Goal: Transaction & Acquisition: Purchase product/service

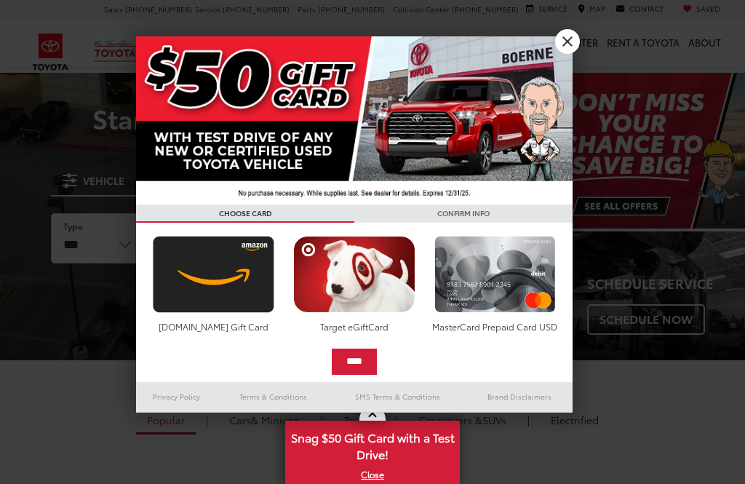
click at [367, 349] on input "****" at bounding box center [354, 362] width 45 height 26
click at [352, 191] on img at bounding box center [354, 120] width 437 height 168
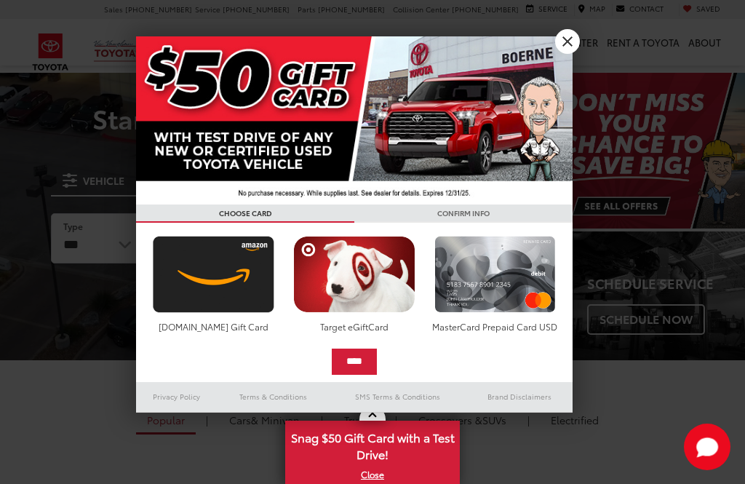
click at [365, 363] on input "****" at bounding box center [354, 362] width 45 height 26
click at [365, 366] on input "****" at bounding box center [354, 362] width 45 height 26
click at [360, 365] on input "****" at bounding box center [354, 362] width 45 height 26
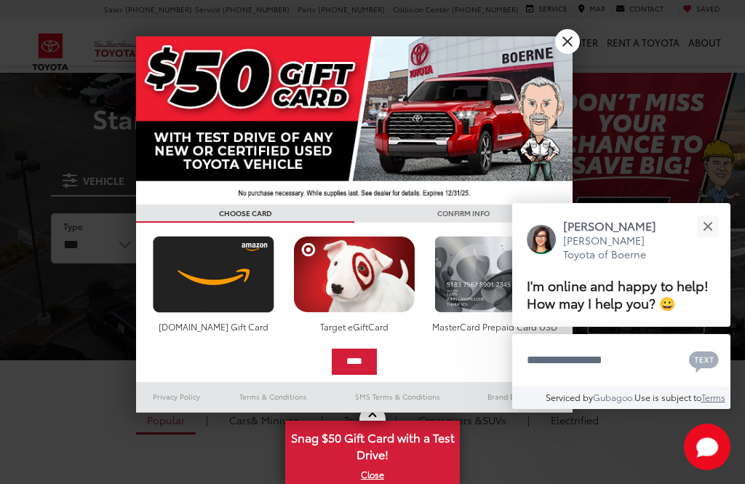
click at [373, 355] on input "****" at bounding box center [354, 362] width 45 height 26
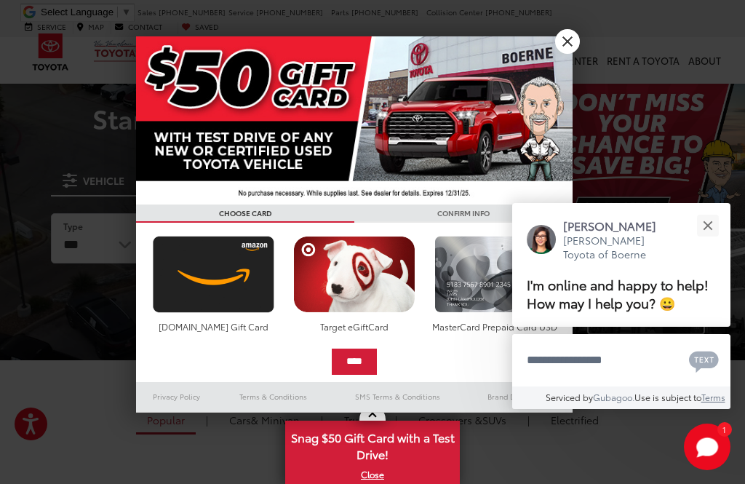
click at [364, 362] on input "****" at bounding box center [354, 362] width 45 height 26
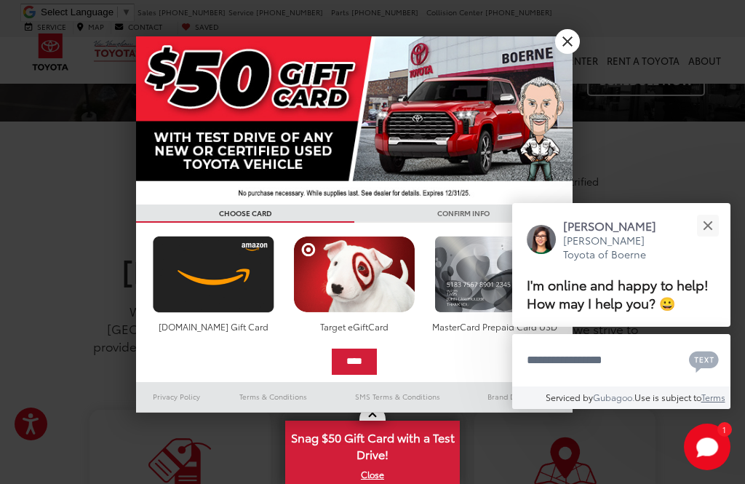
click at [717, 210] on button "Close" at bounding box center [707, 225] width 31 height 31
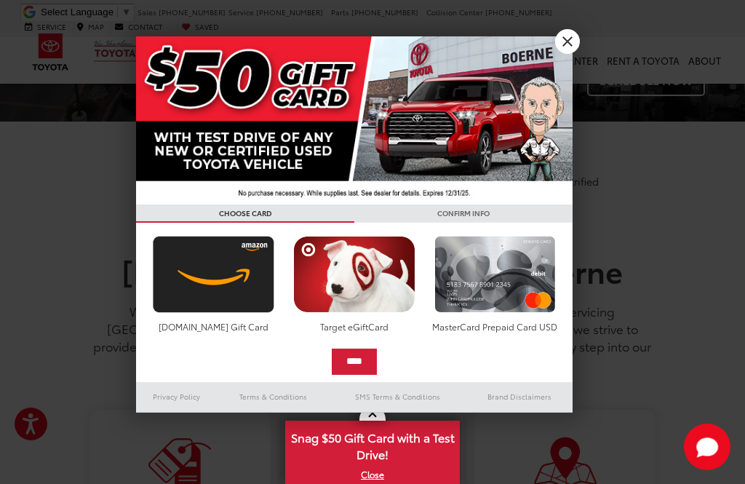
scroll to position [0, 0]
click at [712, 212] on div at bounding box center [372, 242] width 745 height 484
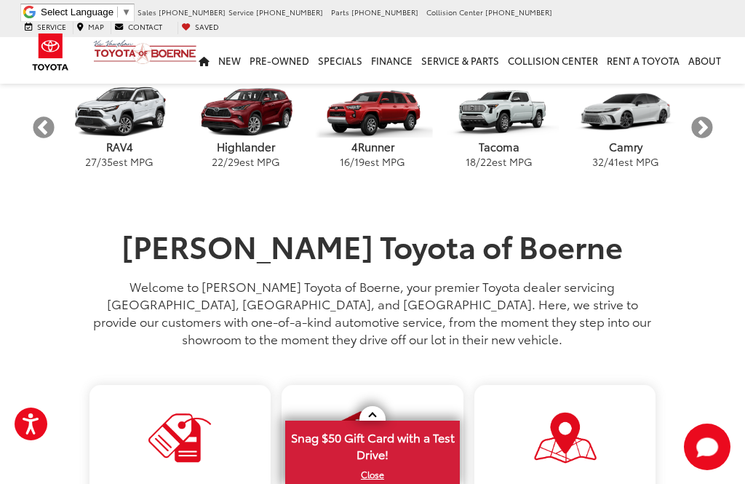
scroll to position [314, 0]
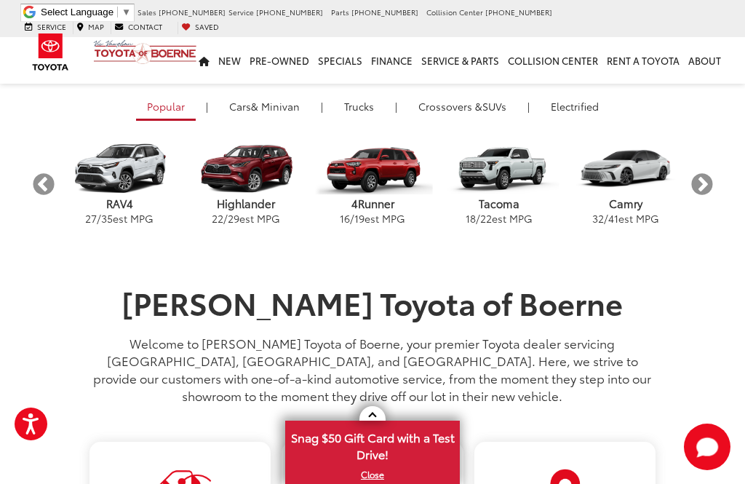
click at [708, 177] on button "Next" at bounding box center [701, 184] width 25 height 25
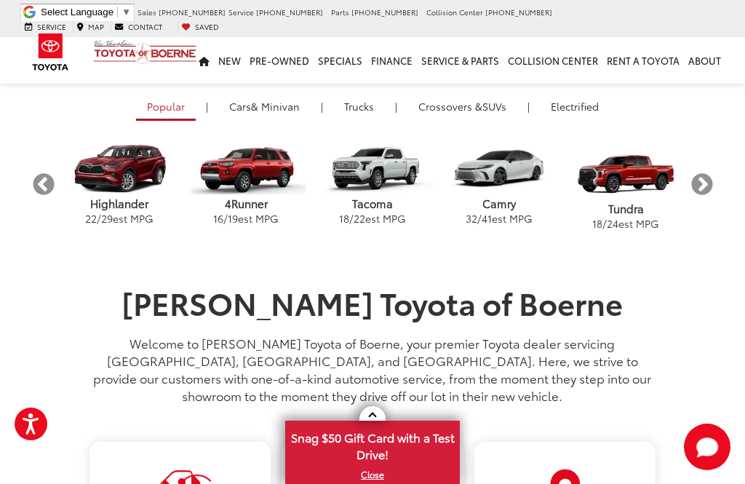
click at [705, 185] on button "Next" at bounding box center [701, 184] width 25 height 25
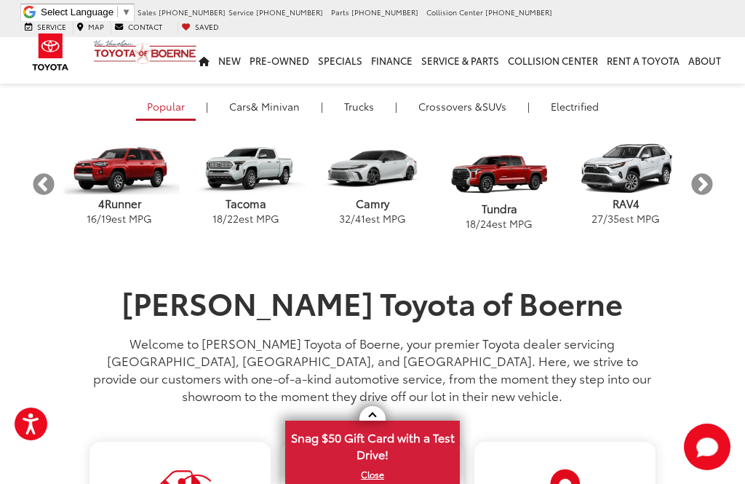
click at [696, 179] on button "Next" at bounding box center [701, 184] width 25 height 25
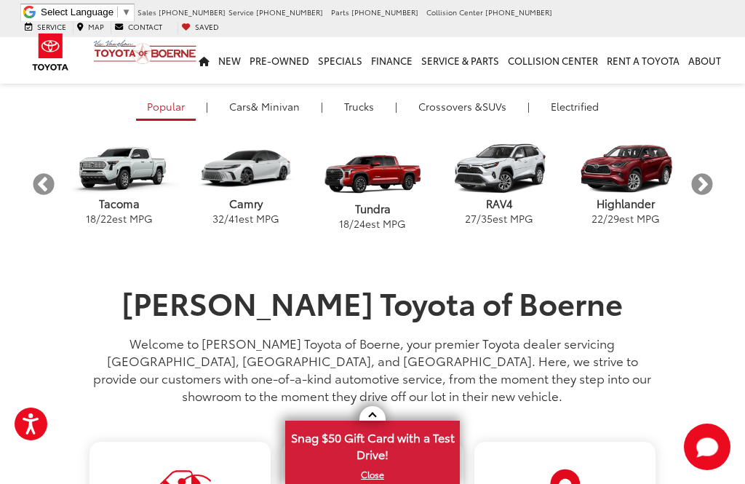
click at [700, 188] on button "Next" at bounding box center [701, 184] width 25 height 25
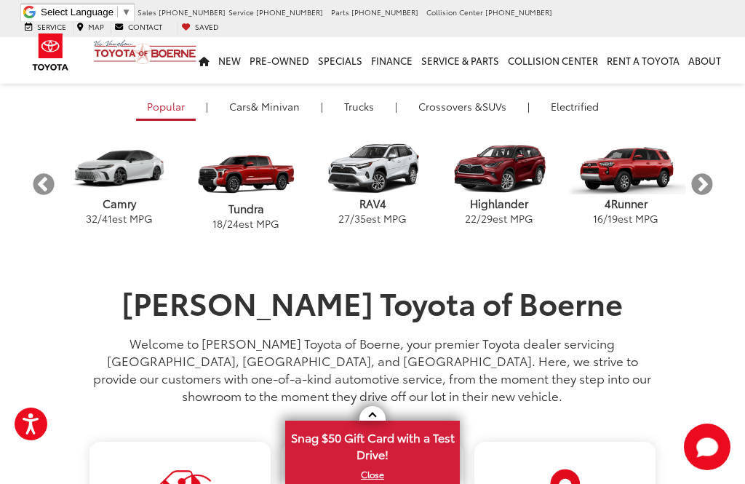
click at [702, 178] on button "Next" at bounding box center [701, 184] width 25 height 25
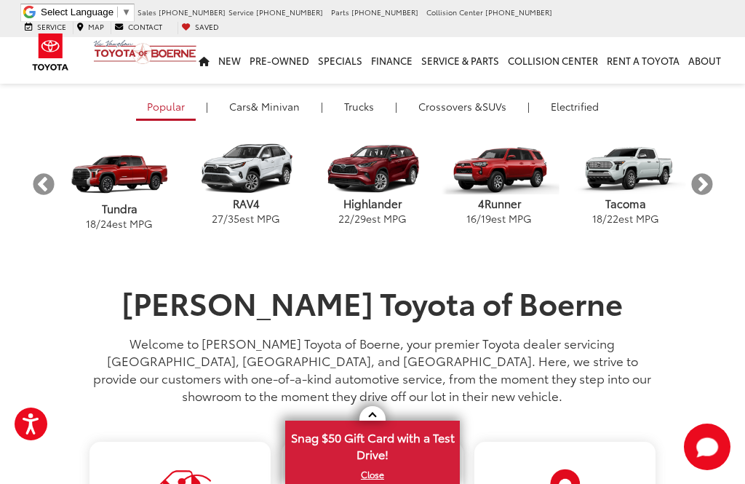
click at [700, 180] on button "Next" at bounding box center [701, 184] width 25 height 25
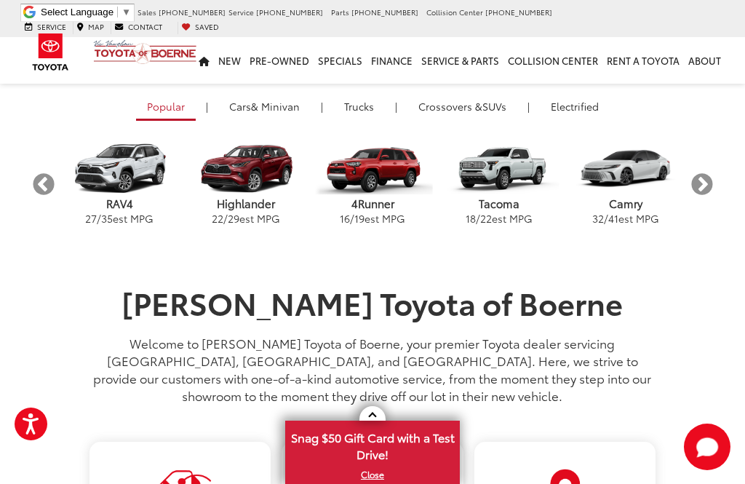
click at [704, 181] on button "Next" at bounding box center [701, 184] width 25 height 25
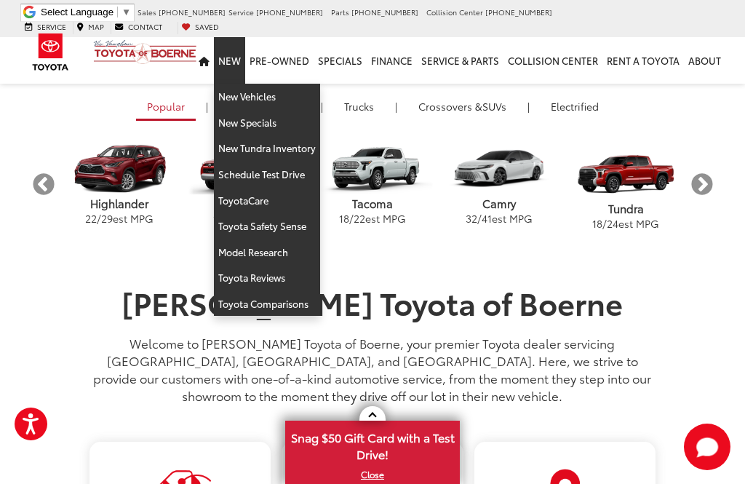
click at [234, 44] on link "New" at bounding box center [229, 60] width 31 height 47
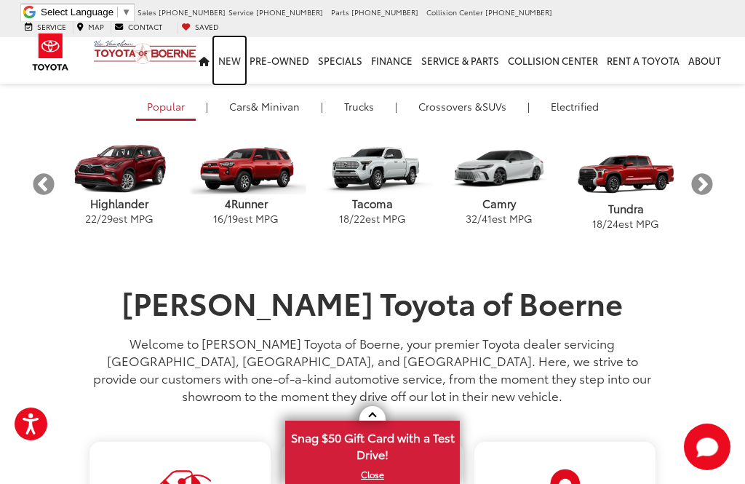
click at [230, 52] on link "New" at bounding box center [229, 60] width 31 height 47
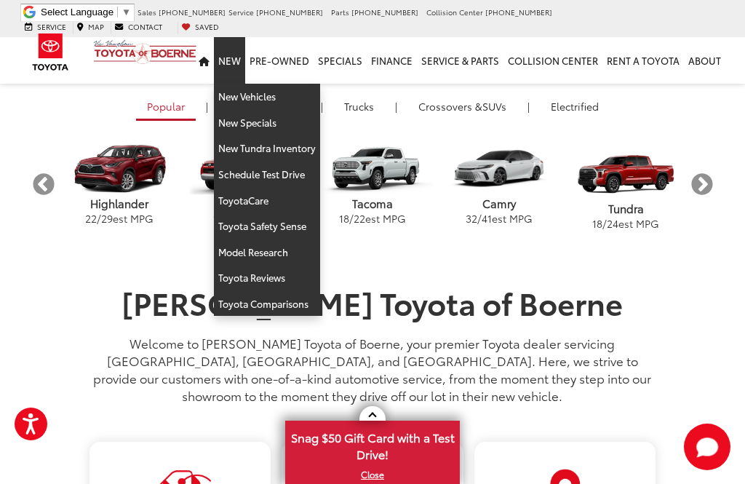
click at [238, 54] on link "New" at bounding box center [229, 60] width 31 height 47
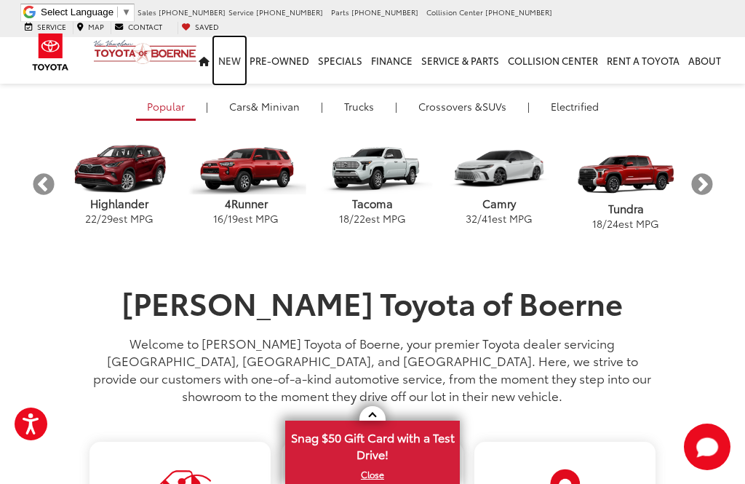
click at [226, 54] on link "New" at bounding box center [229, 60] width 31 height 47
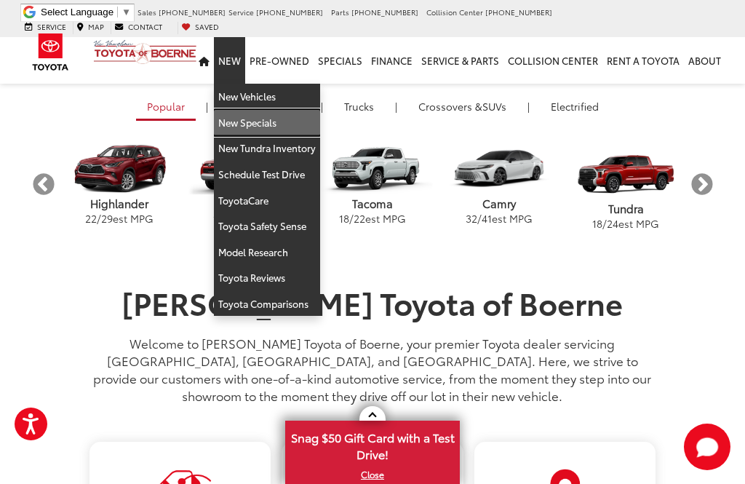
click at [282, 110] on link "New Specials" at bounding box center [267, 123] width 106 height 26
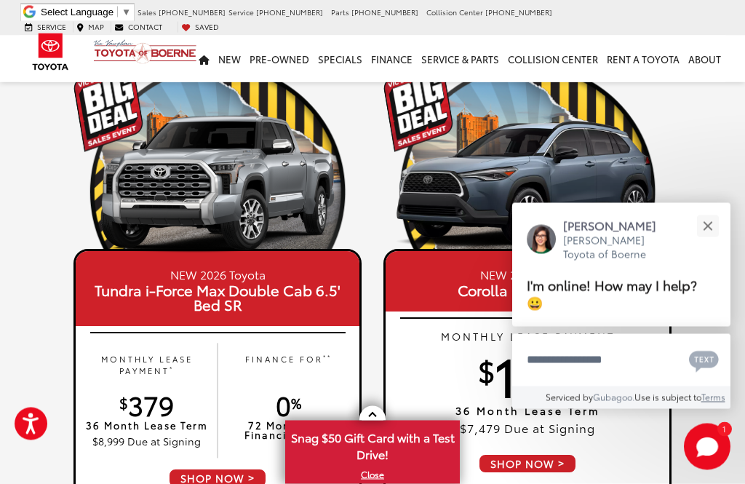
scroll to position [112, 0]
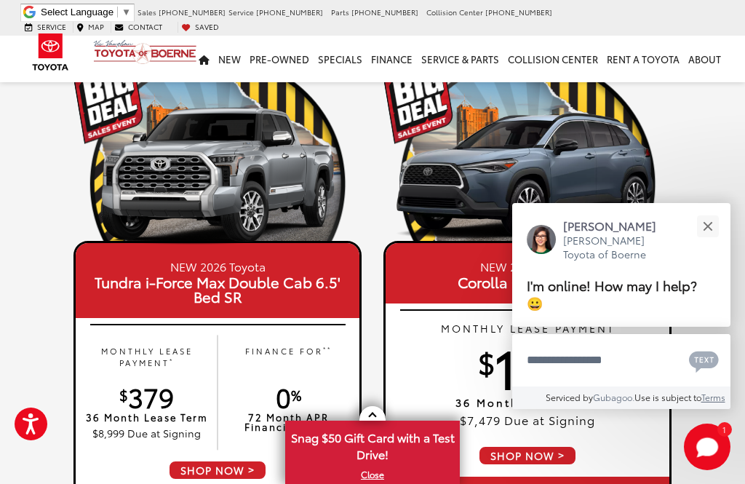
click at [718, 242] on button "Close" at bounding box center [707, 225] width 31 height 31
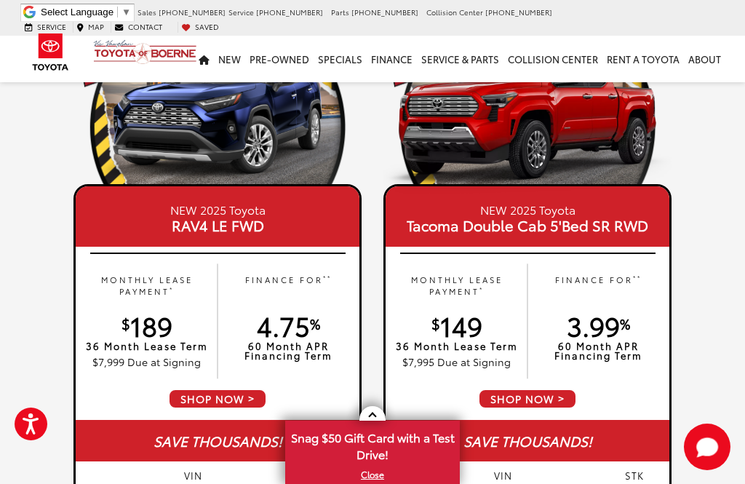
scroll to position [1419, 0]
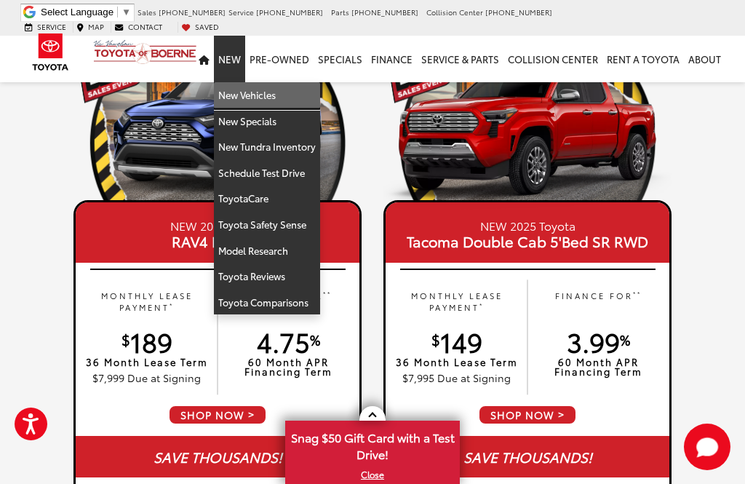
click at [274, 85] on link "New Vehicles" at bounding box center [267, 95] width 106 height 26
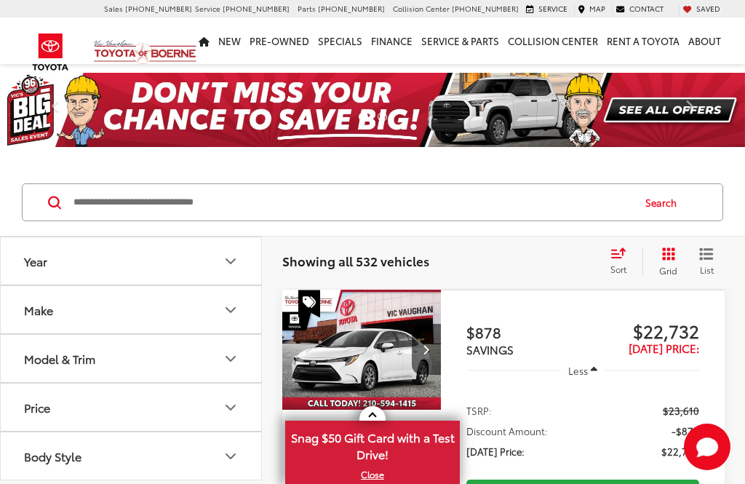
click at [232, 267] on icon "Year" at bounding box center [230, 261] width 17 height 17
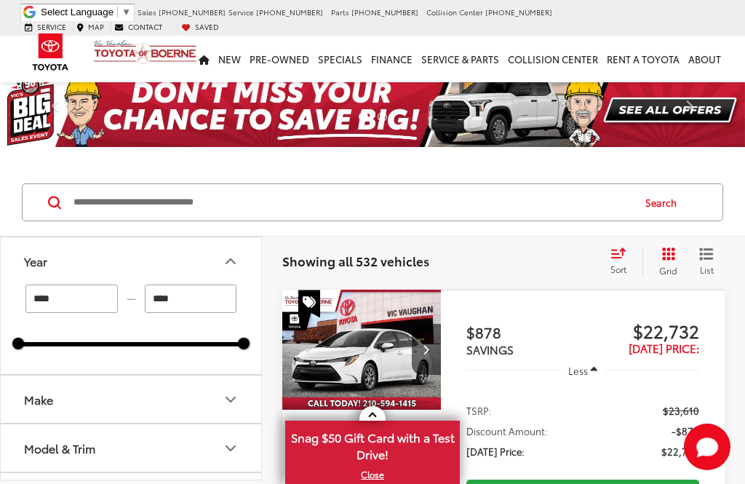
click at [235, 264] on icon "Year" at bounding box center [230, 261] width 17 height 17
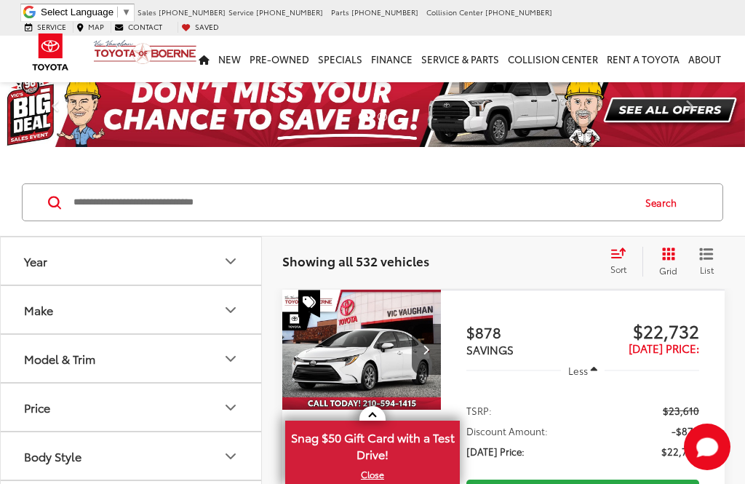
click at [231, 399] on icon "Price" at bounding box center [230, 407] width 17 height 17
click at [227, 301] on icon "Make" at bounding box center [230, 309] width 17 height 17
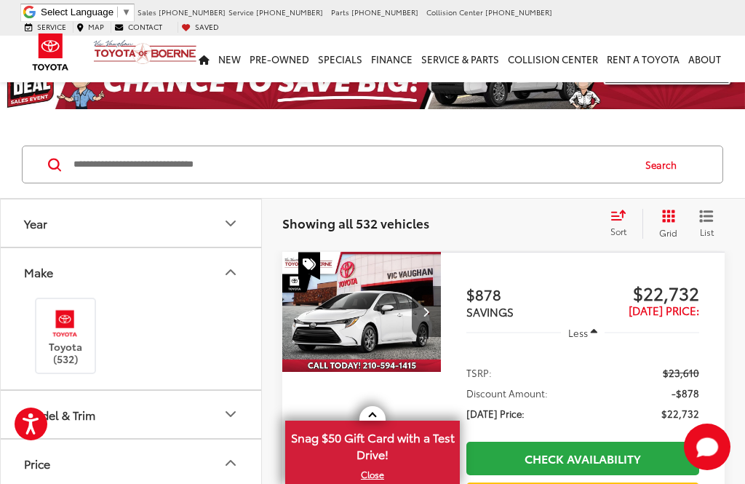
click at [250, 271] on button "Make" at bounding box center [132, 271] width 262 height 47
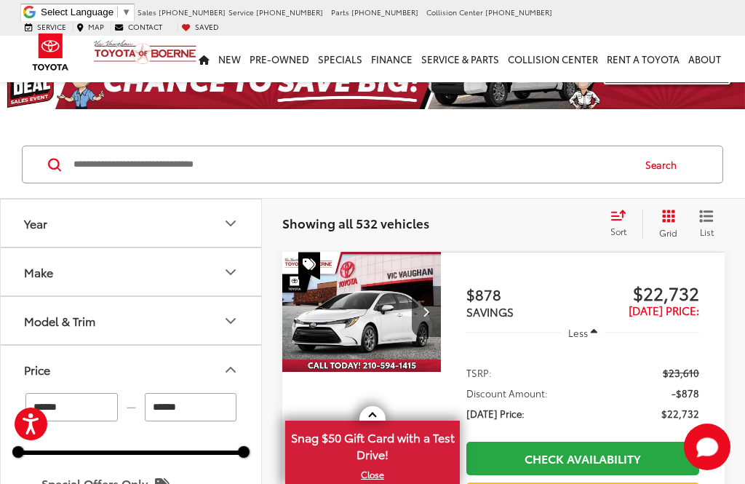
click at [65, 346] on button "Price" at bounding box center [132, 369] width 262 height 47
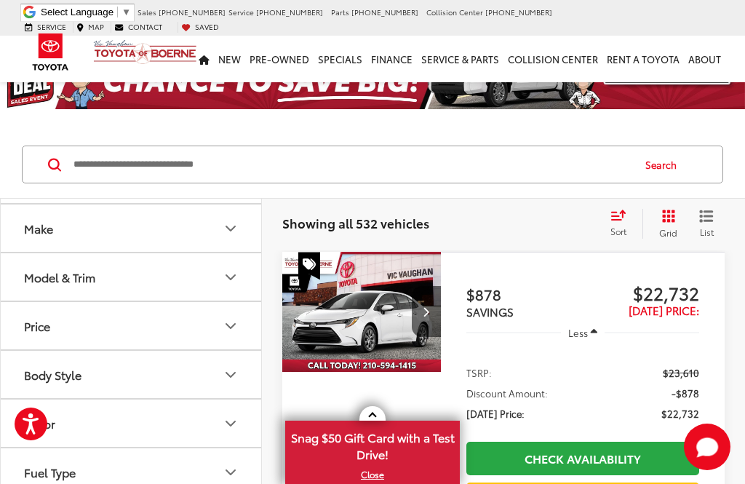
scroll to position [0, 0]
click at [231, 279] on icon "Model & Trim" at bounding box center [230, 277] width 9 height 4
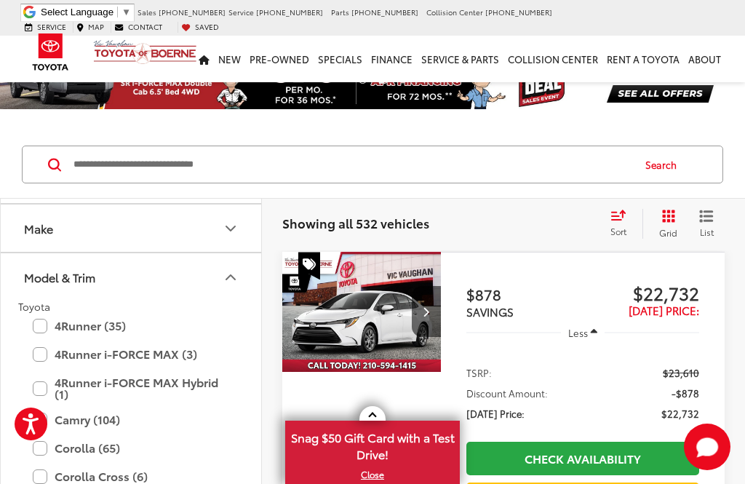
click at [45, 450] on label "Corolla (65)" at bounding box center [131, 447] width 196 height 25
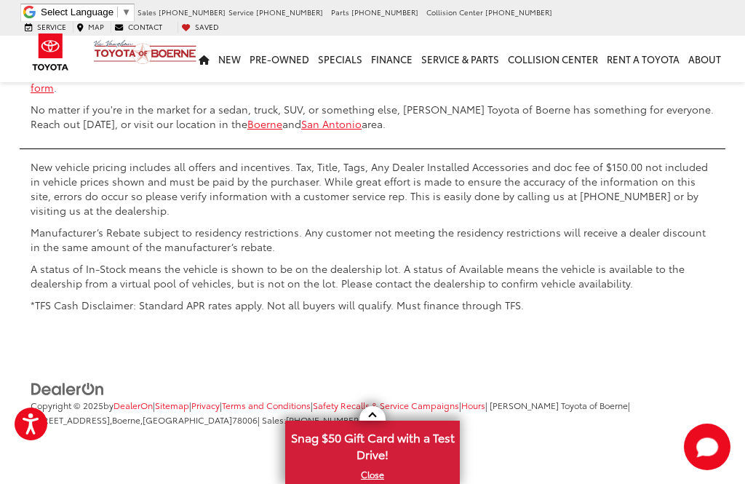
scroll to position [6565, 0]
